Goal: Task Accomplishment & Management: Complete application form

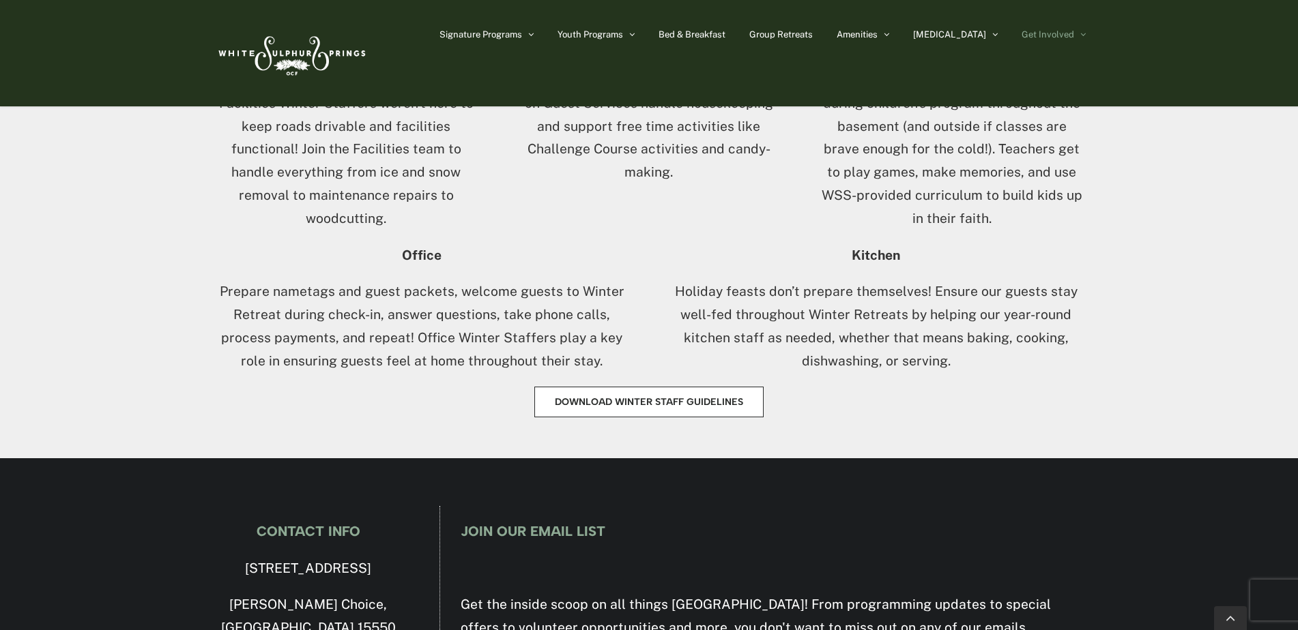
scroll to position [955, 0]
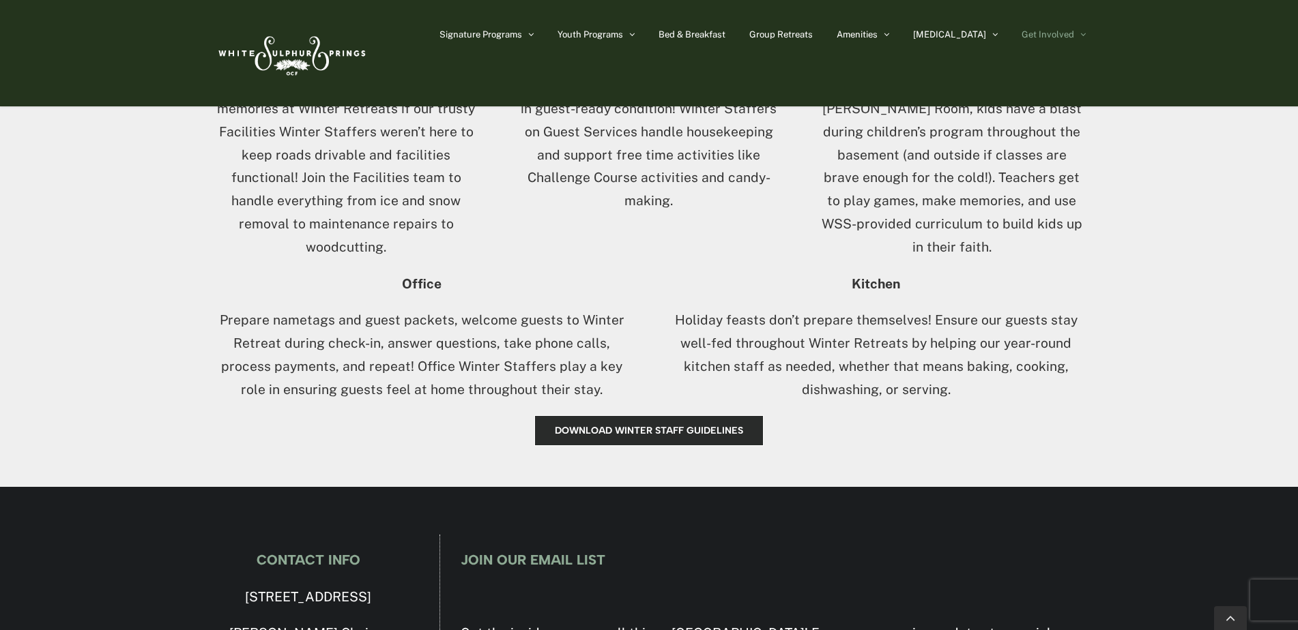
click at [654, 428] on span "Download Winter Staff Guidelines" at bounding box center [649, 431] width 188 height 12
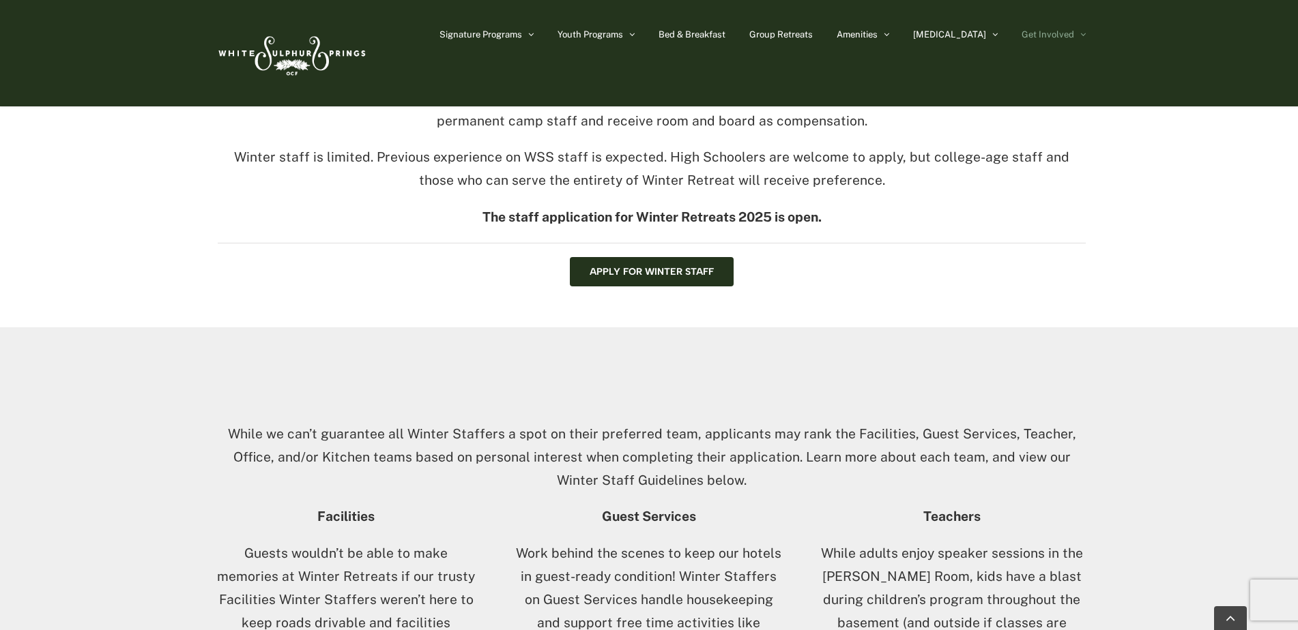
scroll to position [409, 0]
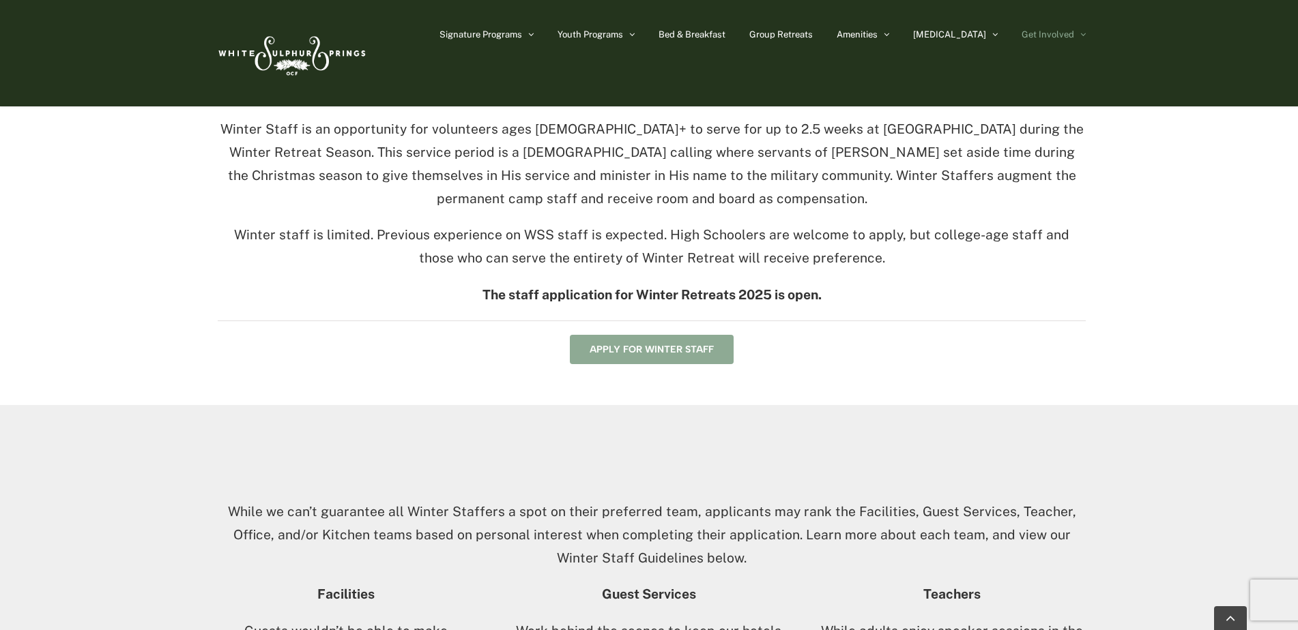
click at [658, 358] on link "Apply for Winter Staff" at bounding box center [652, 349] width 164 height 29
click at [662, 356] on link "Apply for Winter Staff" at bounding box center [652, 349] width 164 height 29
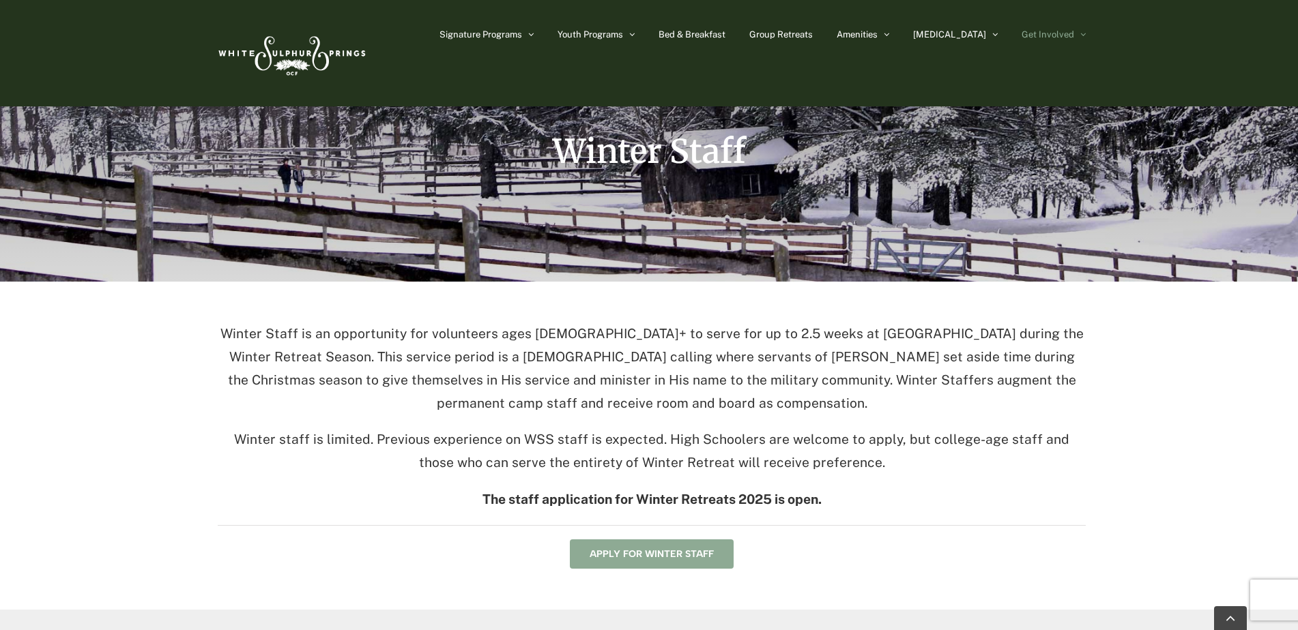
scroll to position [0, 0]
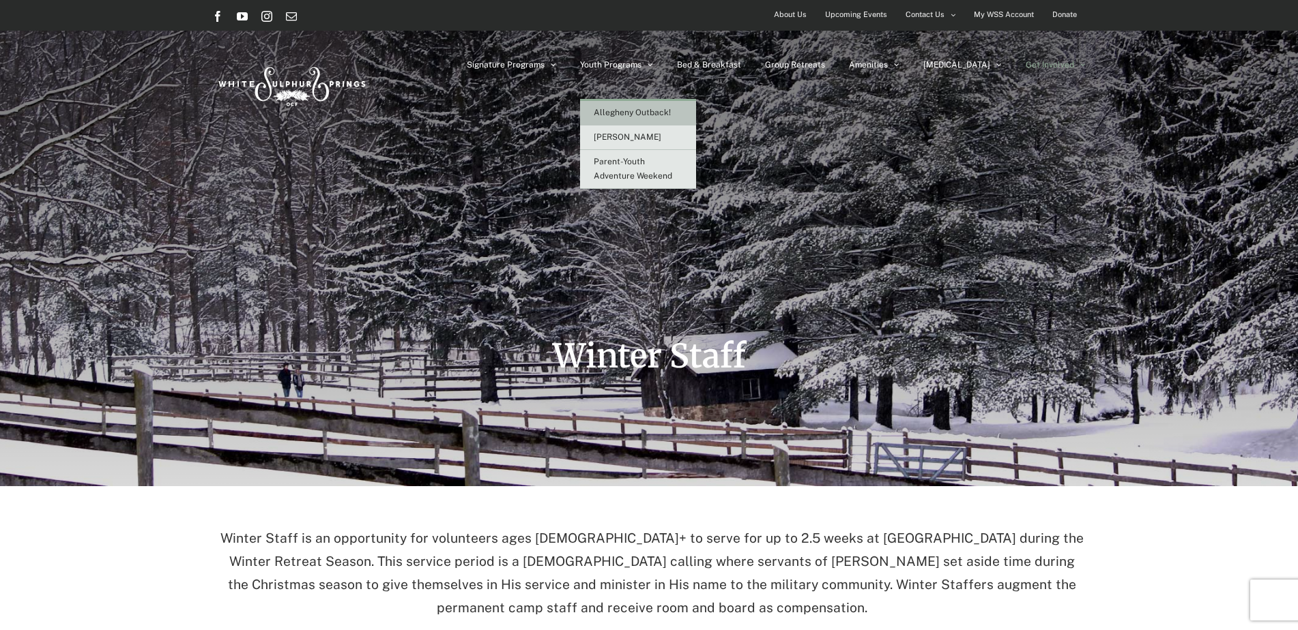
click at [671, 112] on span "Allegheny Outback!" at bounding box center [632, 113] width 77 height 10
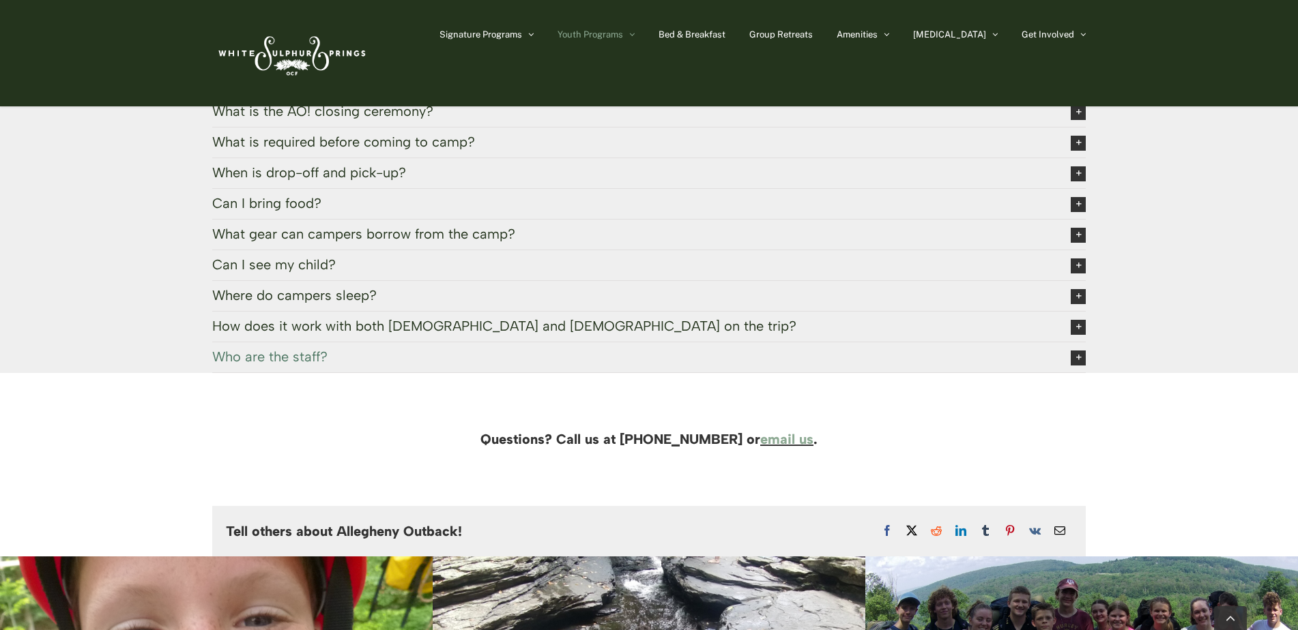
scroll to position [3070, 0]
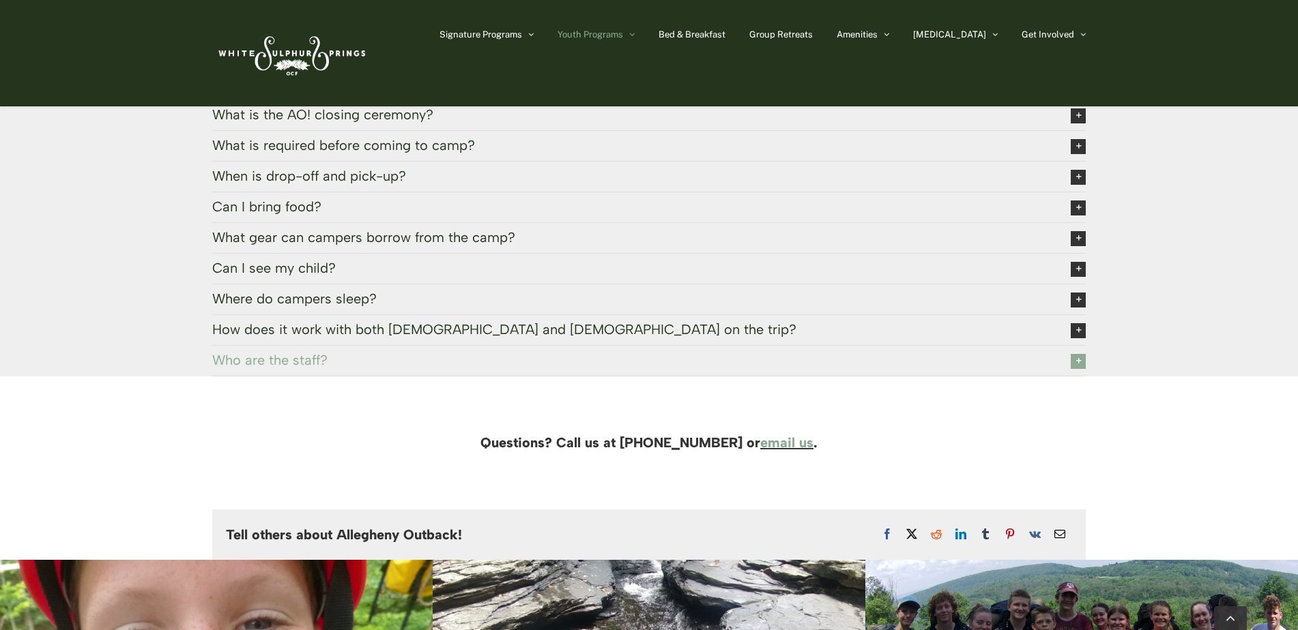
click at [1003, 353] on span "Who are the staff?" at bounding box center [630, 360] width 837 height 15
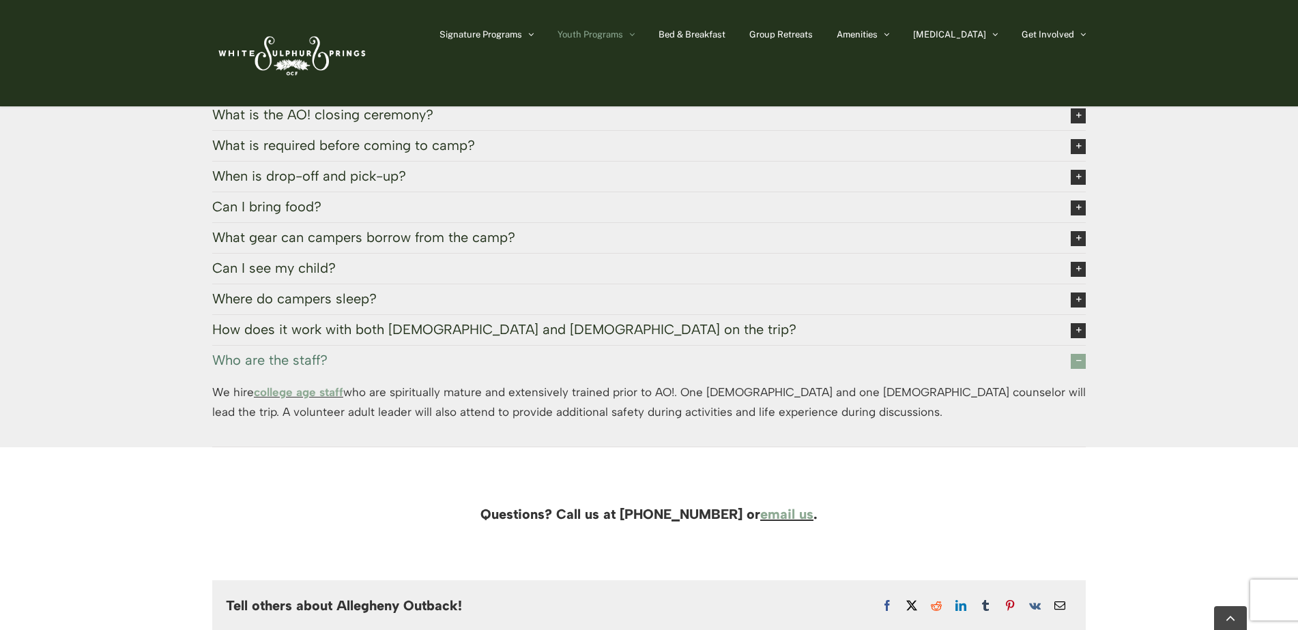
click at [1003, 353] on span "Who are the staff?" at bounding box center [630, 360] width 837 height 15
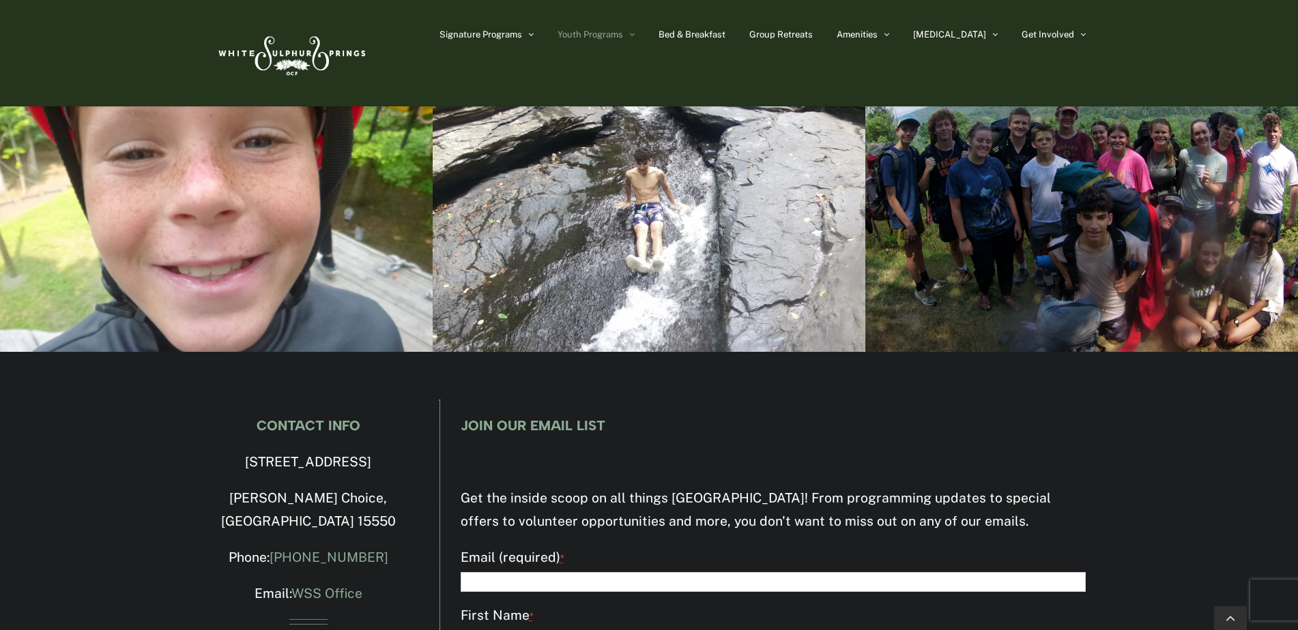
scroll to position [3320, 0]
